Goal: Transaction & Acquisition: Purchase product/service

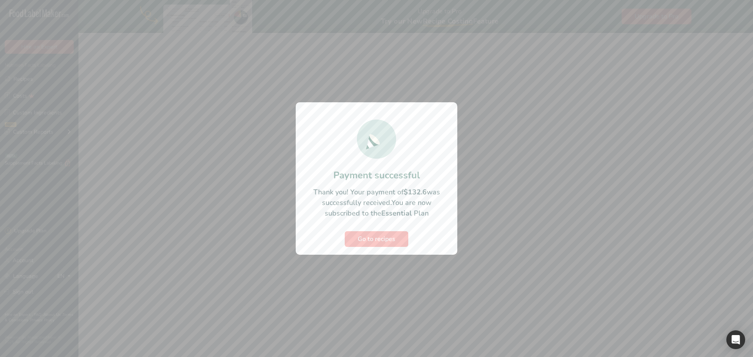
click at [593, 193] on div at bounding box center [376, 178] width 753 height 357
click at [579, 115] on div at bounding box center [376, 178] width 753 height 357
click at [557, 179] on div at bounding box center [376, 178] width 753 height 357
click at [385, 230] on section "Payment successful Thank you! Your payment of $132.6 was successfully received.…" at bounding box center [377, 178] width 162 height 153
click at [371, 240] on span "Go to recipes" at bounding box center [377, 239] width 38 height 9
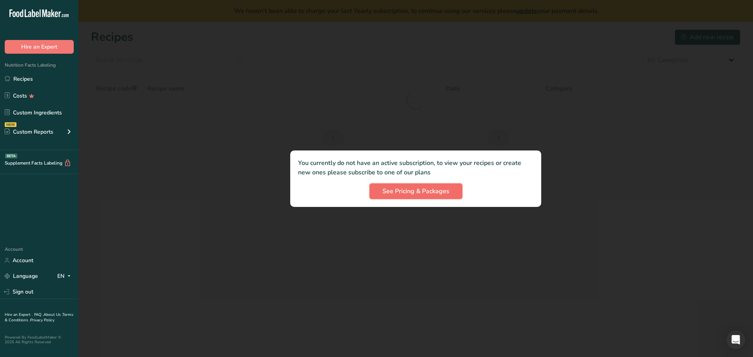
click at [403, 193] on span "See Pricing & Packages" at bounding box center [416, 191] width 67 height 9
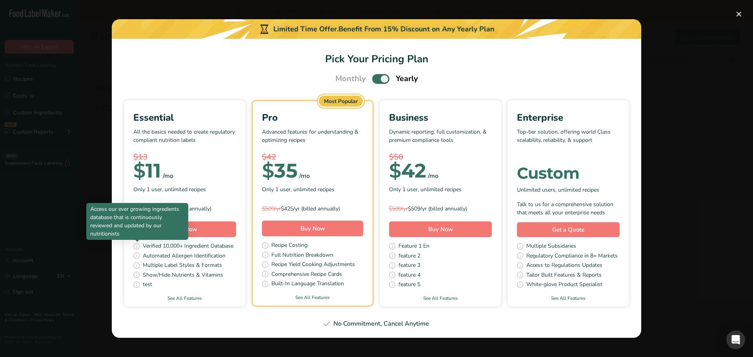
click at [172, 235] on p "Access our ever growing ingredients database that is continuously reviewed and …" at bounding box center [137, 221] width 94 height 33
click at [209, 228] on button "Buy Now" at bounding box center [184, 230] width 103 height 16
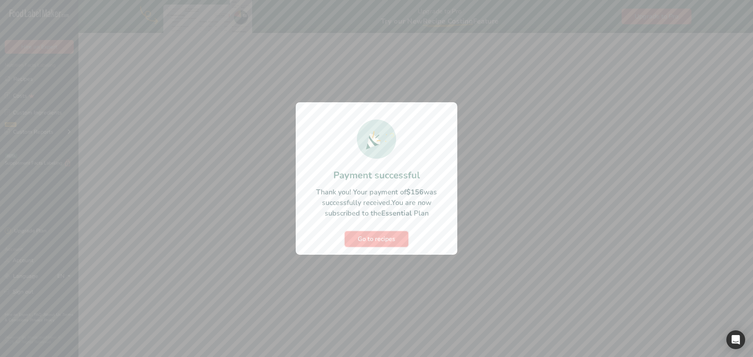
click at [371, 240] on span "Go to recipes" at bounding box center [377, 239] width 38 height 9
